Goal: Task Accomplishment & Management: Manage account settings

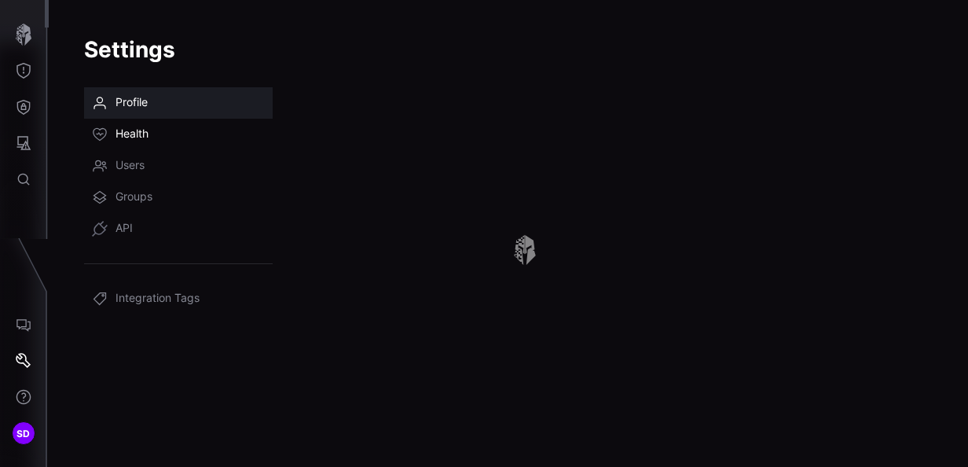
click at [130, 135] on span "Health" at bounding box center [132, 135] width 33 height 16
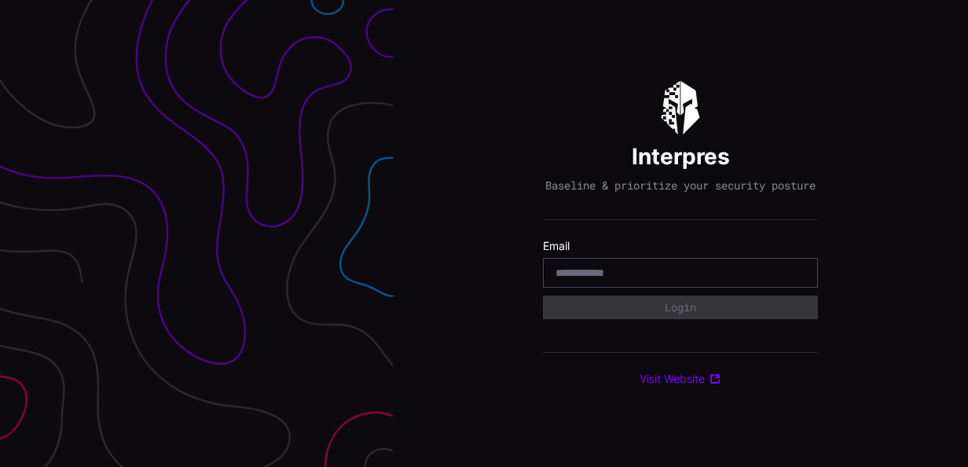
click at [576, 280] on input "email" at bounding box center [681, 273] width 250 height 14
type input "**********"
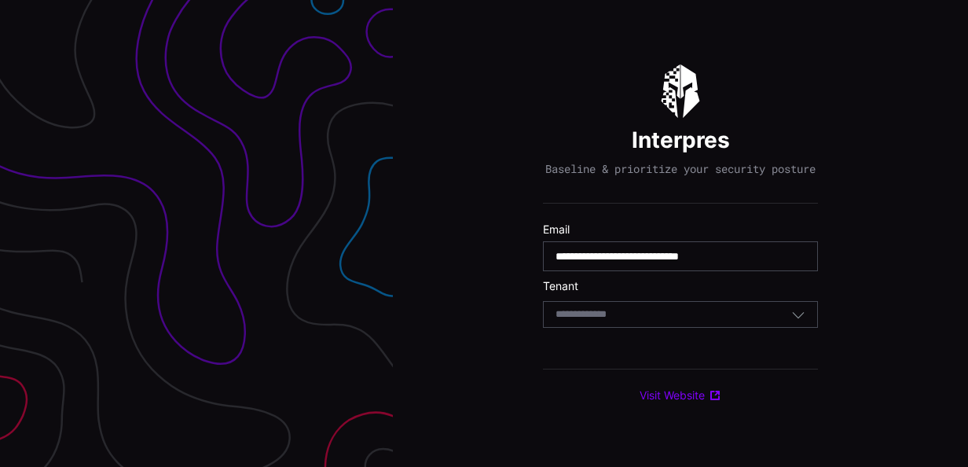
click at [626, 321] on input at bounding box center [596, 314] width 81 height 13
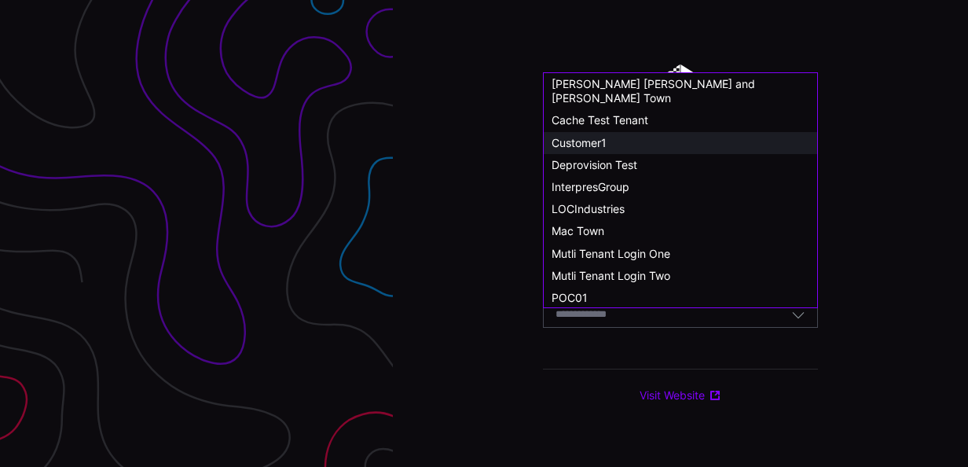
click at [592, 135] on div "Customer1" at bounding box center [680, 143] width 273 height 22
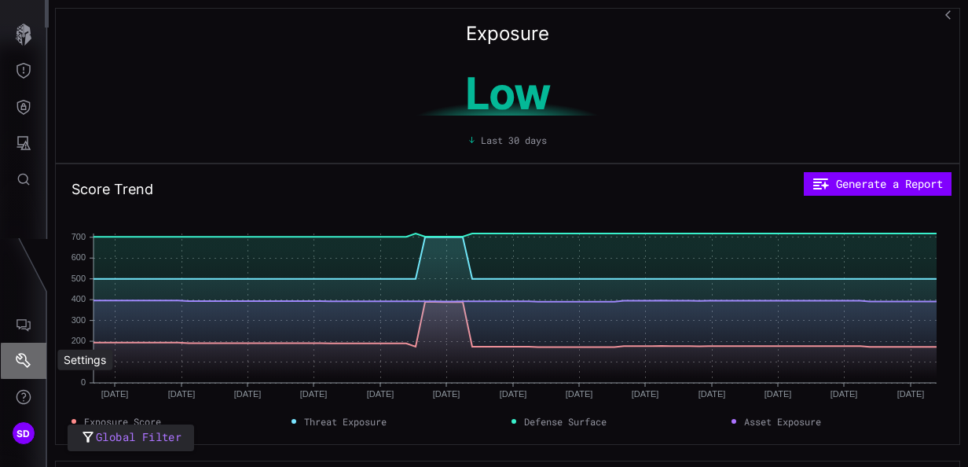
click at [20, 358] on icon "Settings" at bounding box center [23, 360] width 15 height 15
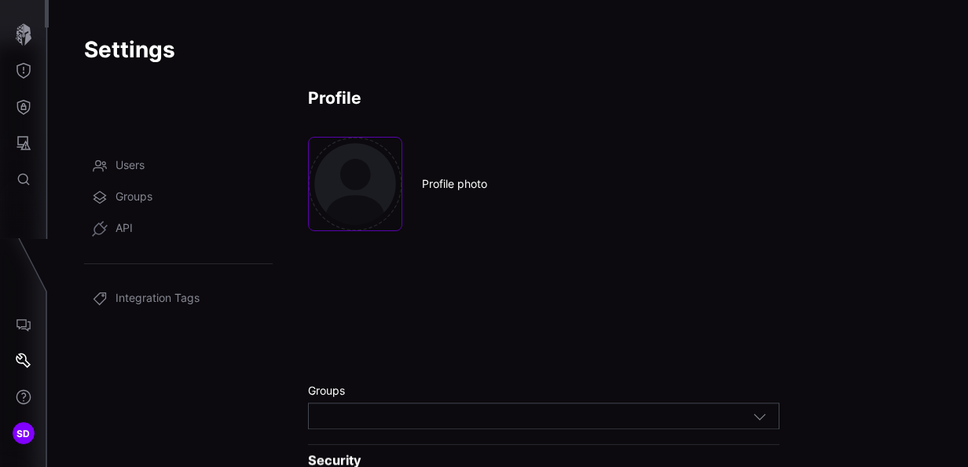
click at [144, 137] on span "Health" at bounding box center [132, 135] width 33 height 16
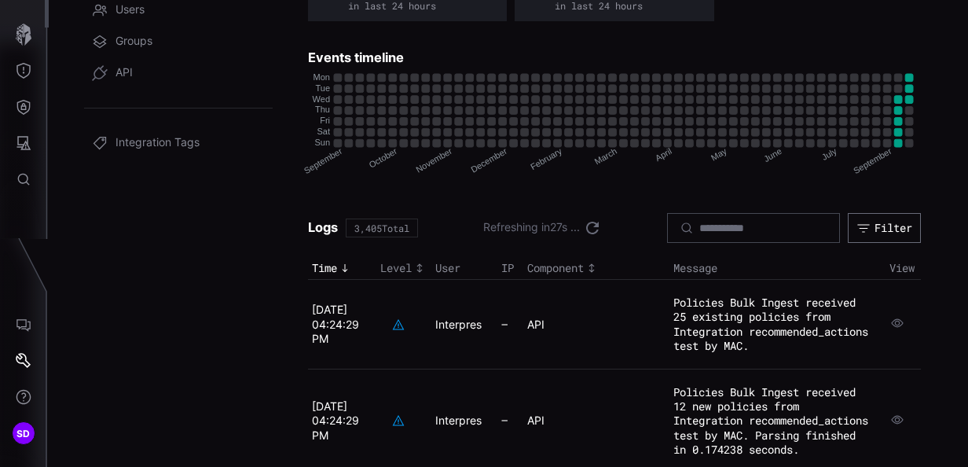
scroll to position [157, 0]
click at [584, 225] on icon at bounding box center [593, 226] width 19 height 19
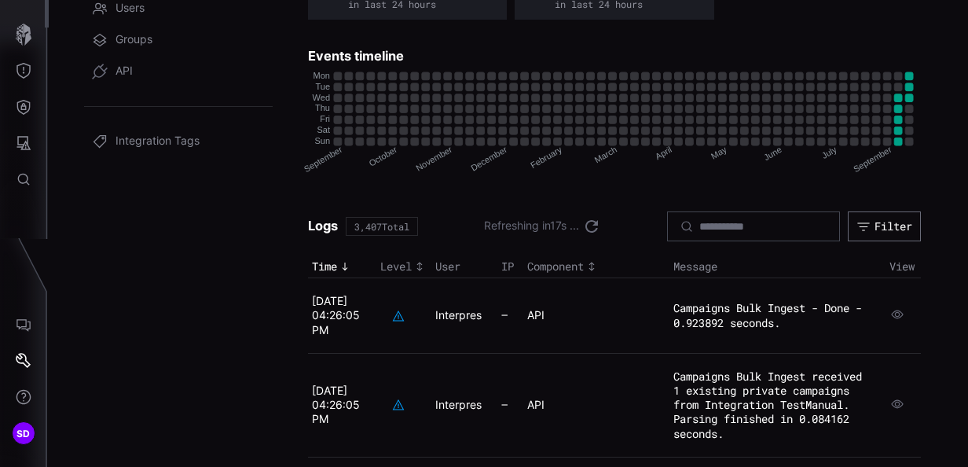
scroll to position [79, 0]
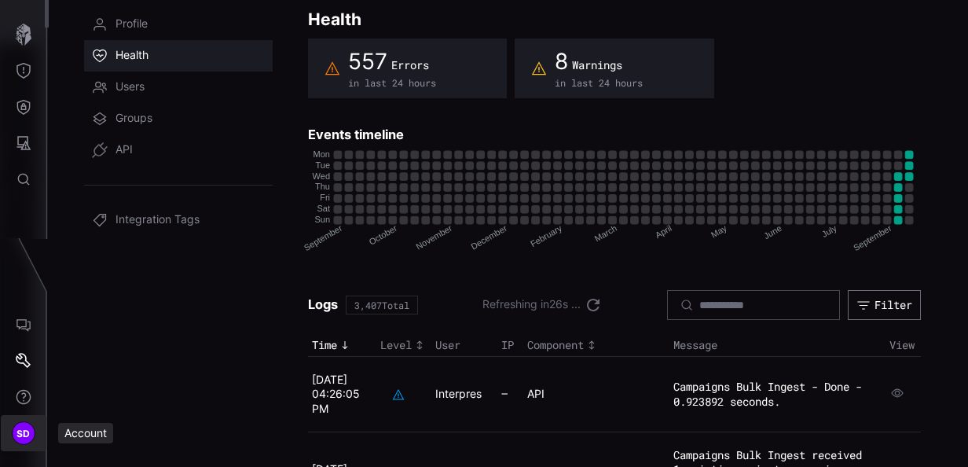
click at [29, 427] on span "SD" at bounding box center [24, 433] width 14 height 17
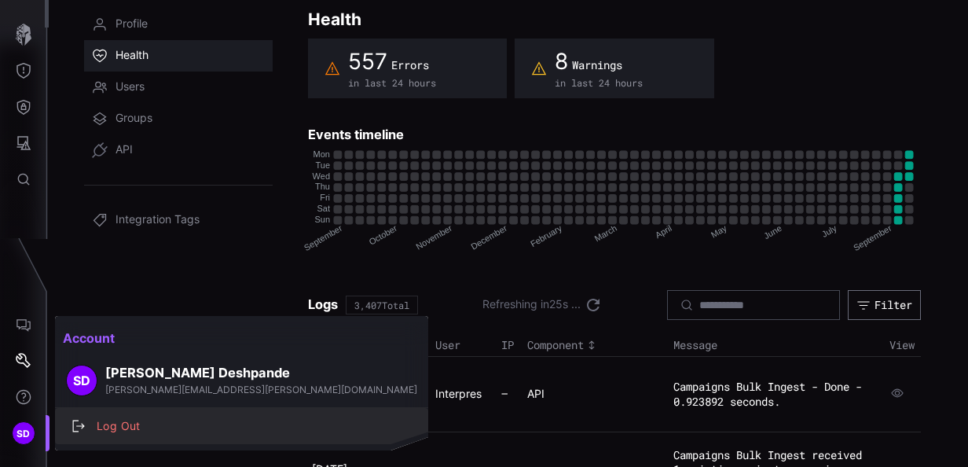
click at [105, 416] on div "Log Out" at bounding box center [250, 426] width 322 height 20
